Goal: Information Seeking & Learning: Learn about a topic

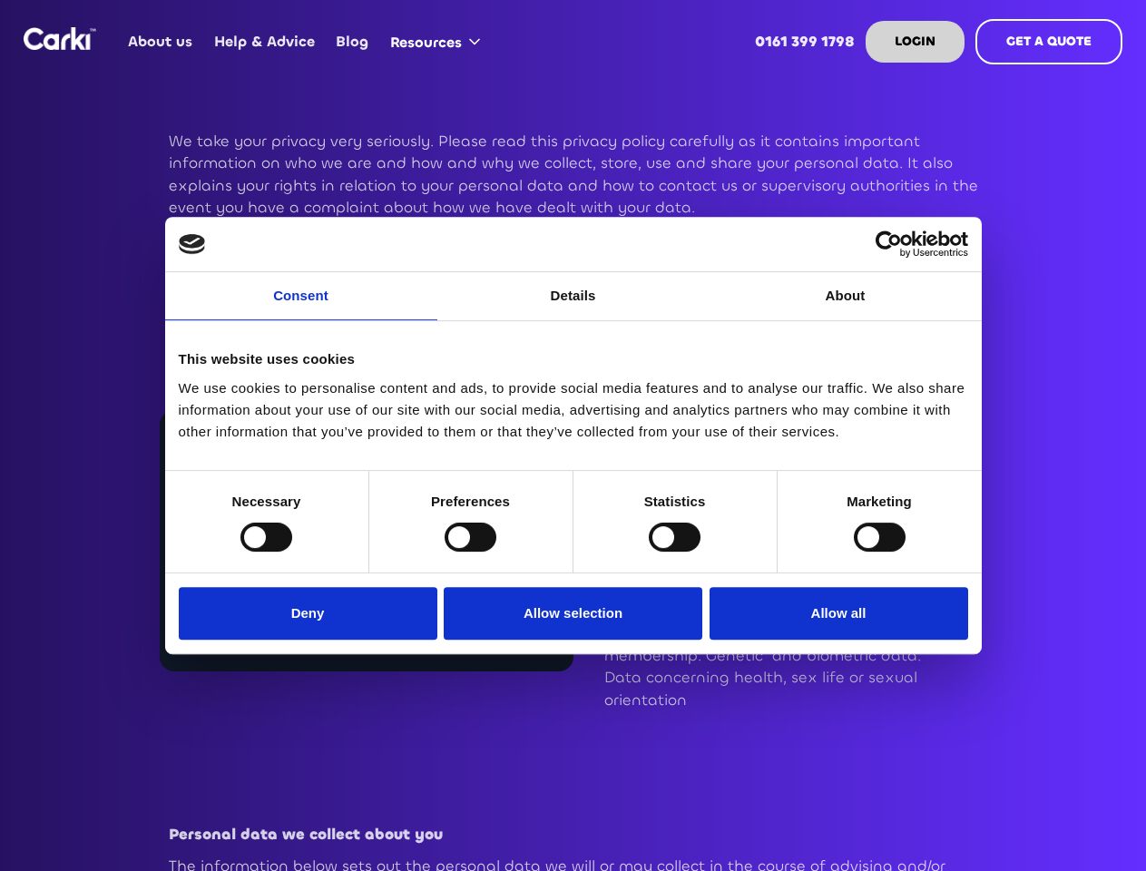
click at [301, 307] on link "Consent" at bounding box center [301, 296] width 272 height 48
click at [573, 307] on link "Details" at bounding box center [573, 296] width 272 height 48
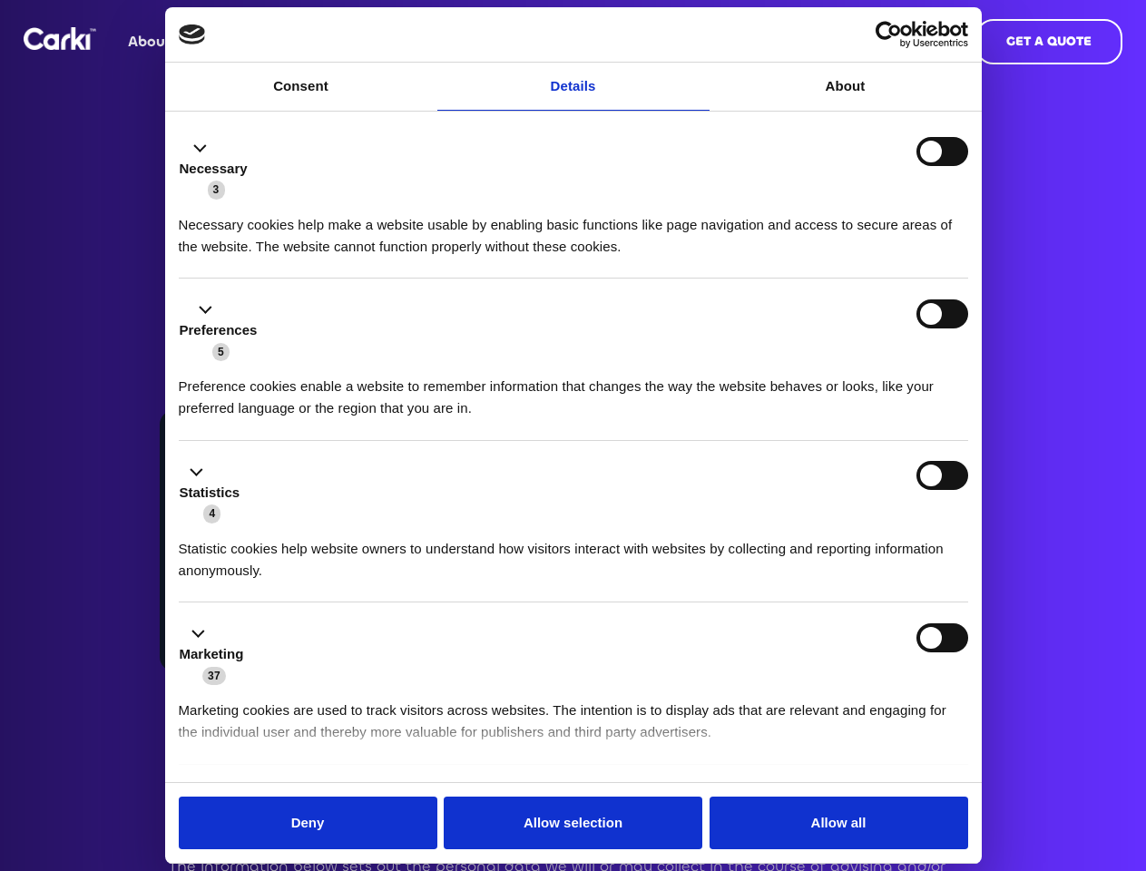
click at [845, 258] on div "Necessary cookies help make a website usable by enabling basic functions like p…" at bounding box center [573, 228] width 789 height 57
click at [266, 536] on li "Statistics 4 Statistic cookies help website owners to understand how visitors i…" at bounding box center [573, 522] width 789 height 162
click at [470, 536] on li "Statistics 4 Statistic cookies help website owners to understand how visitors i…" at bounding box center [573, 522] width 789 height 162
click at [674, 536] on li "Statistics 4 Statistic cookies help website owners to understand how visitors i…" at bounding box center [573, 522] width 789 height 162
click at [879, 536] on li "Statistics 4 Statistic cookies help website owners to understand how visitors i…" at bounding box center [573, 522] width 789 height 162
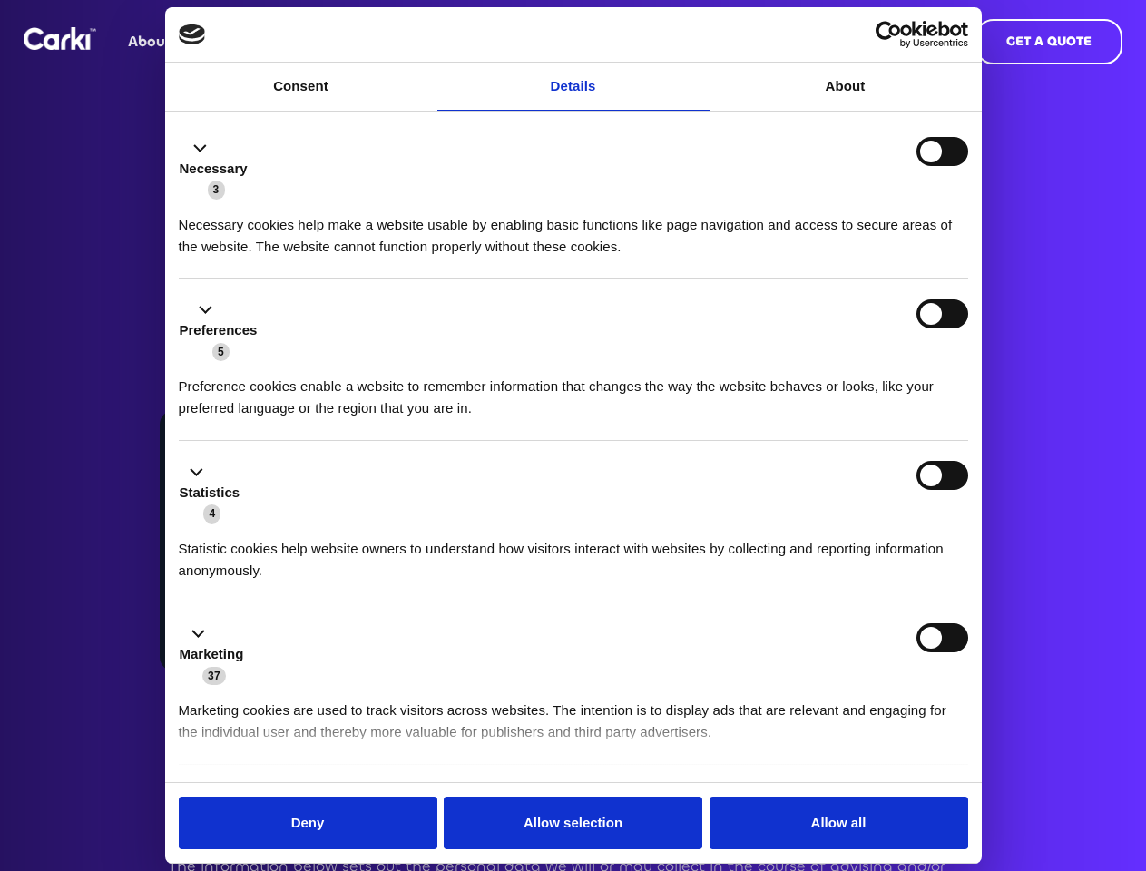
click at [312, 524] on div "Statistics 4" at bounding box center [573, 492] width 789 height 63
click at [573, 524] on div "Statistics 4" at bounding box center [573, 492] width 789 height 63
click at [834, 524] on div "Statistics 4" at bounding box center [573, 492] width 789 height 63
